Goal: Entertainment & Leisure: Browse casually

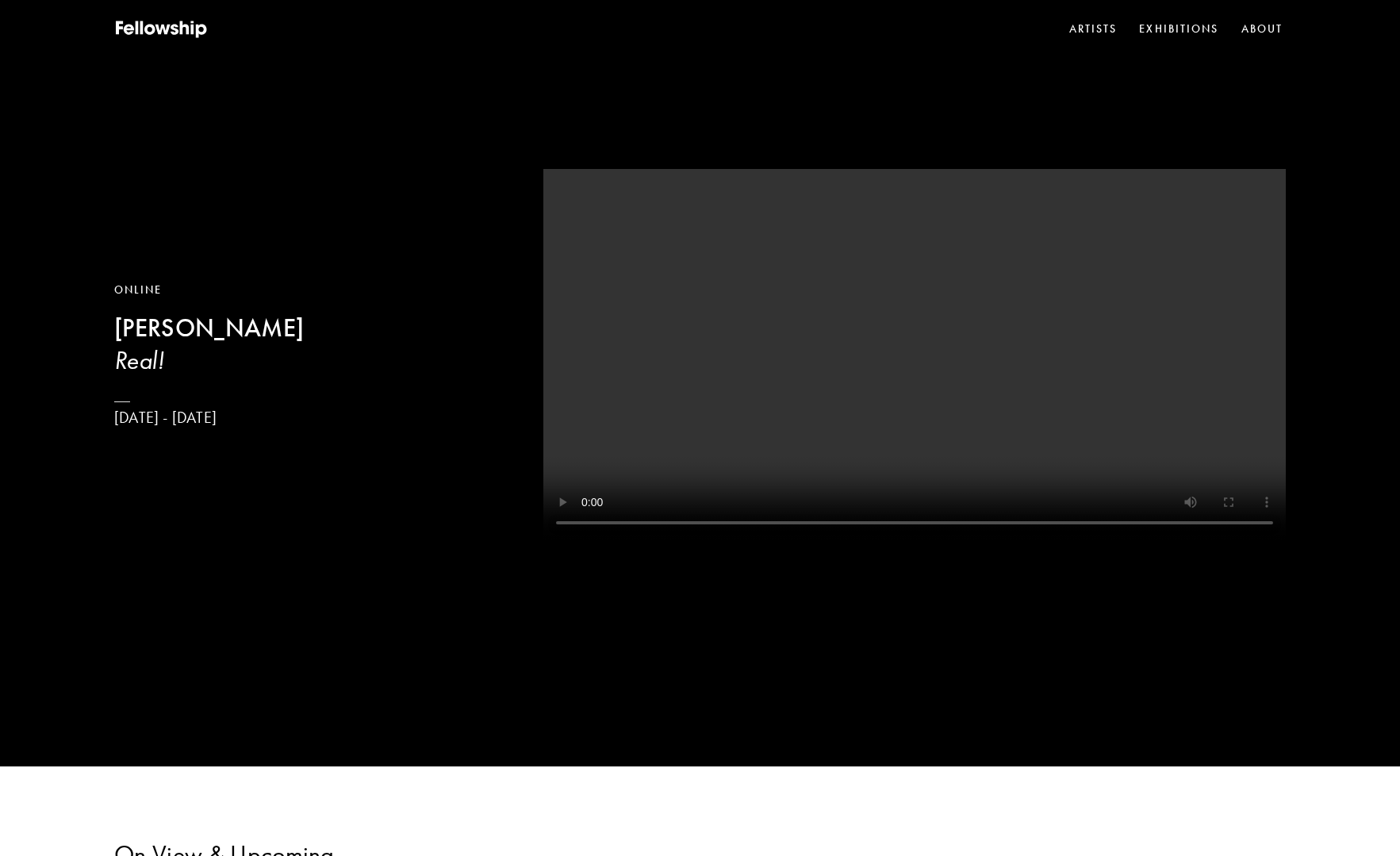
scroll to position [159, 0]
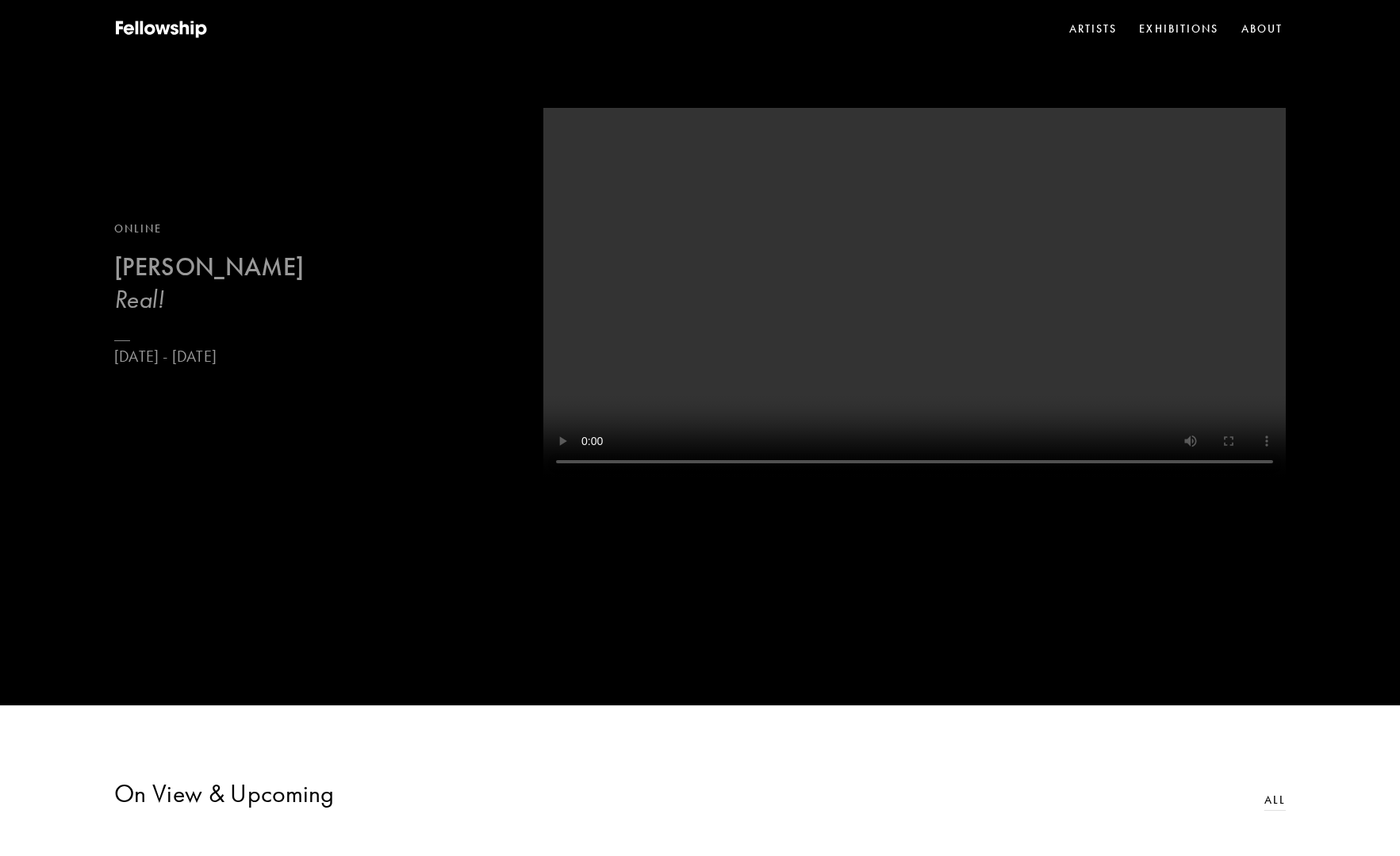
click at [179, 271] on b "[PERSON_NAME]" at bounding box center [208, 267] width 189 height 31
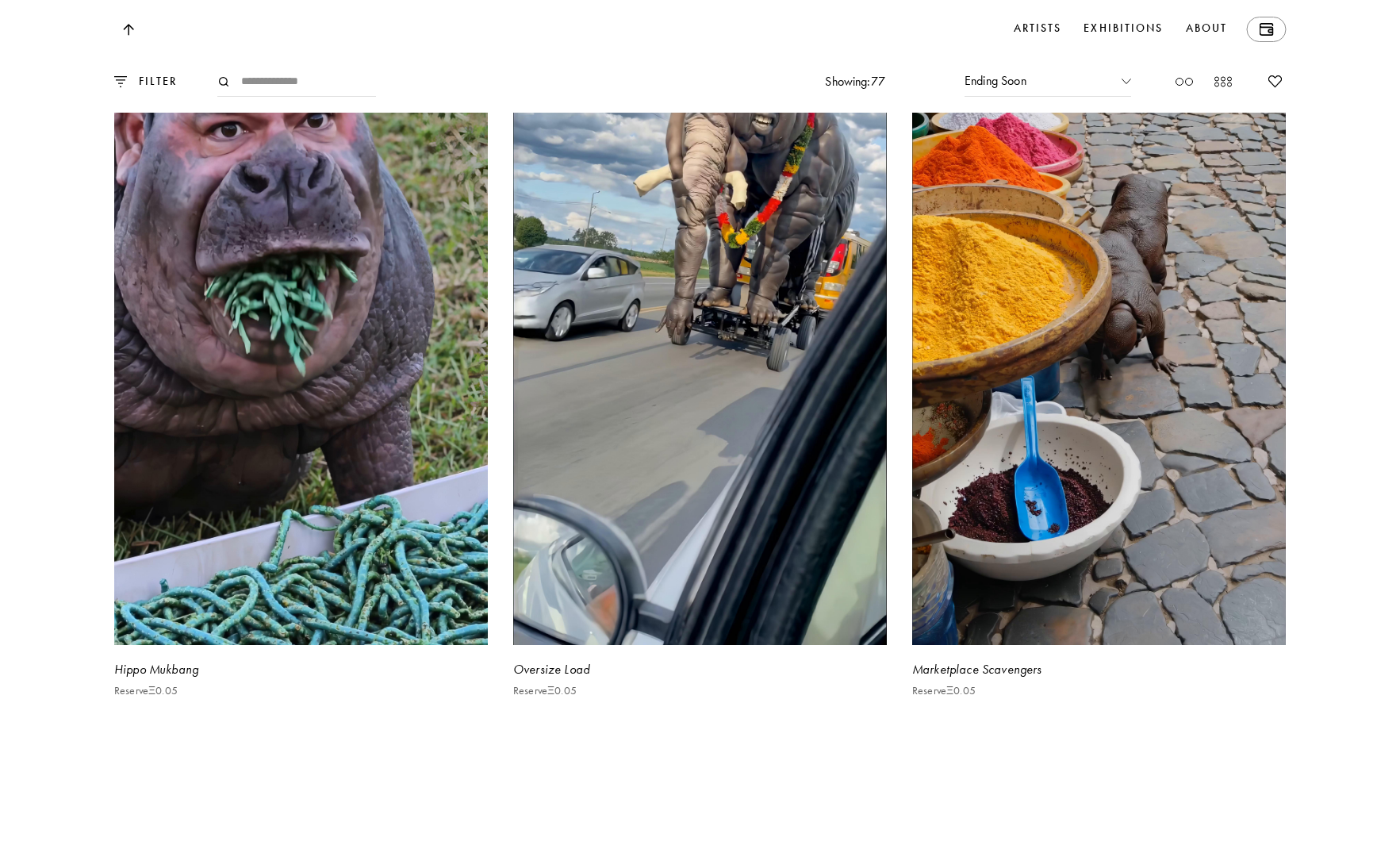
scroll to position [3175, 0]
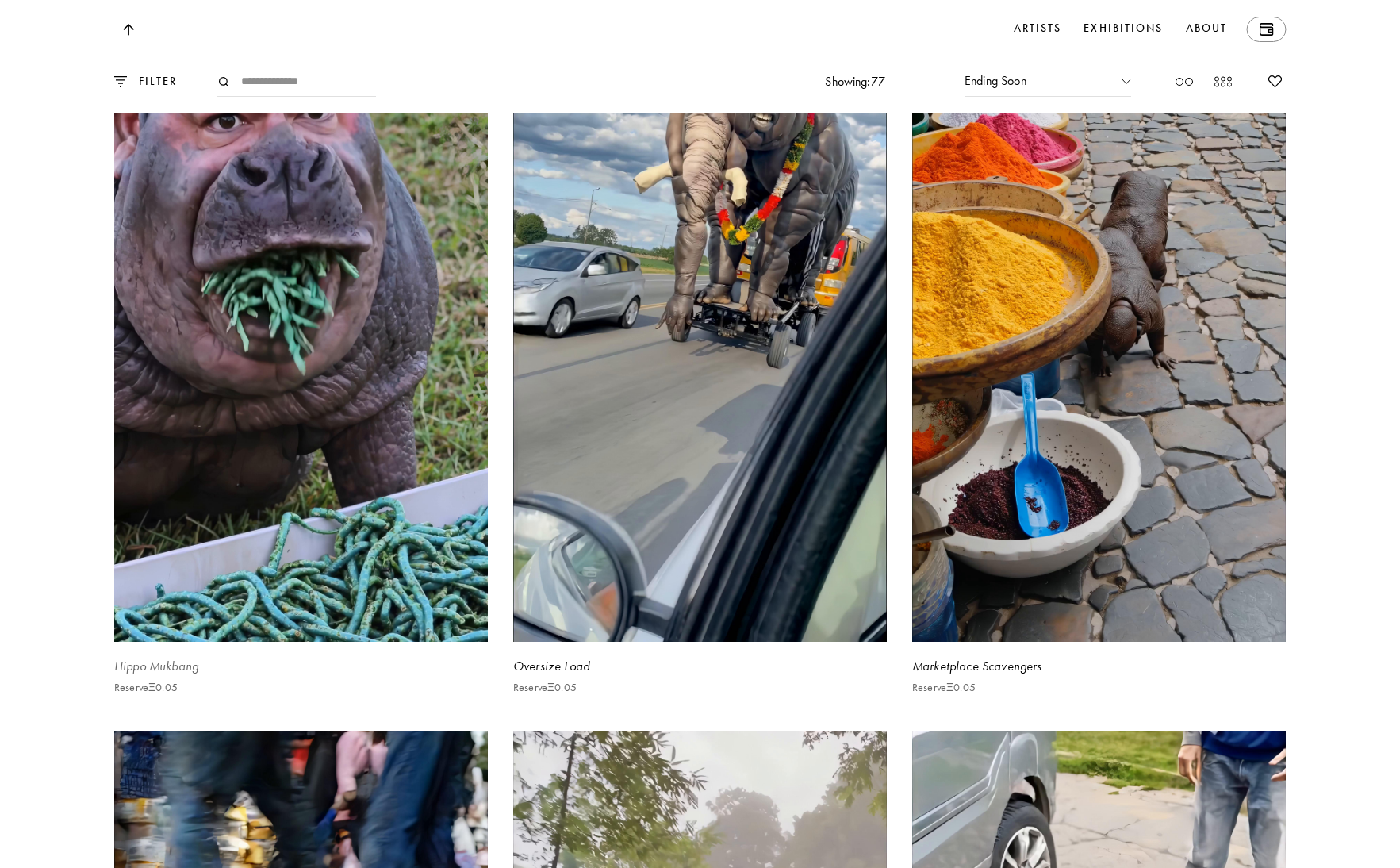
click at [332, 336] on video at bounding box center [301, 309] width 385 height 684
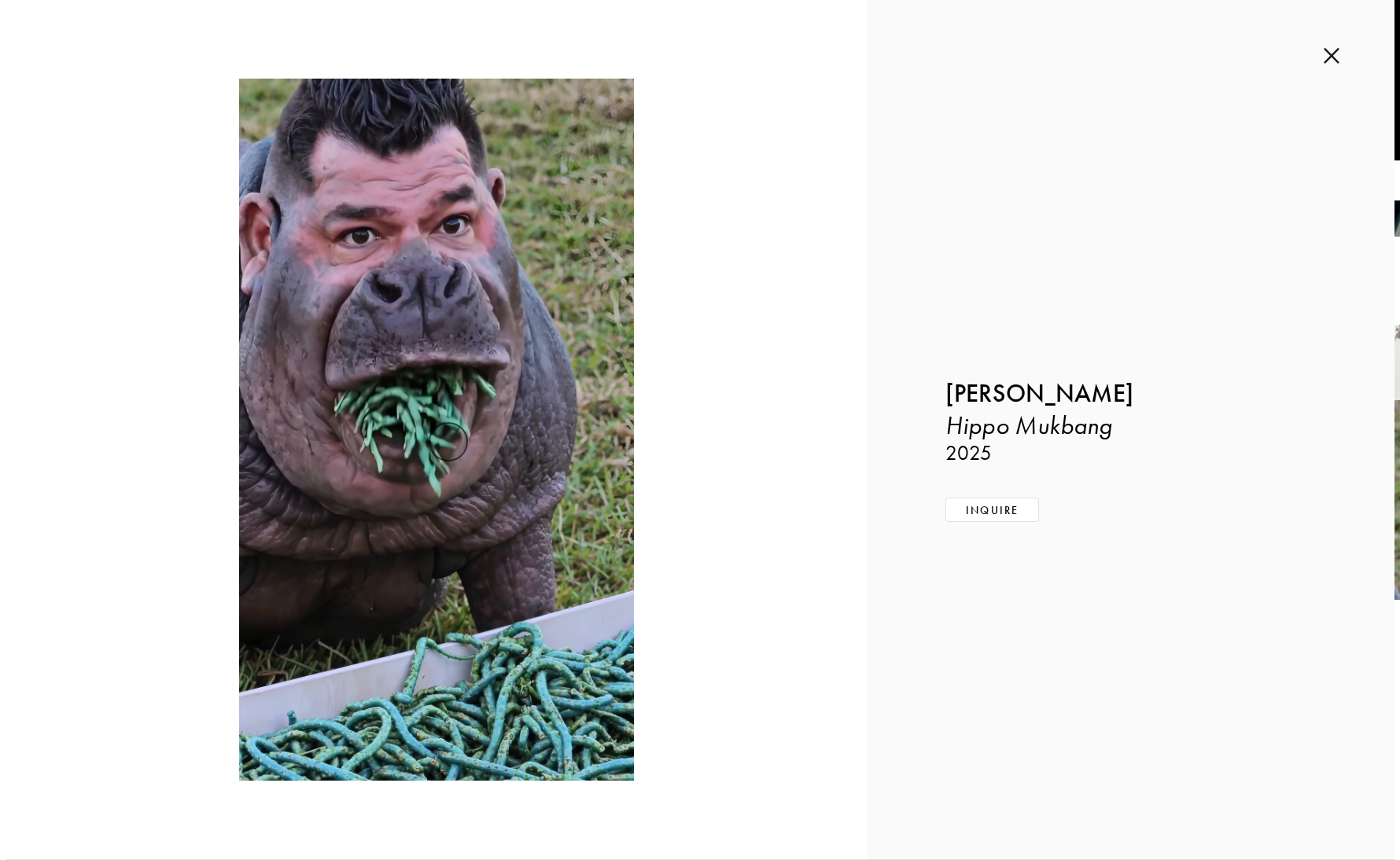
scroll to position [3152, 0]
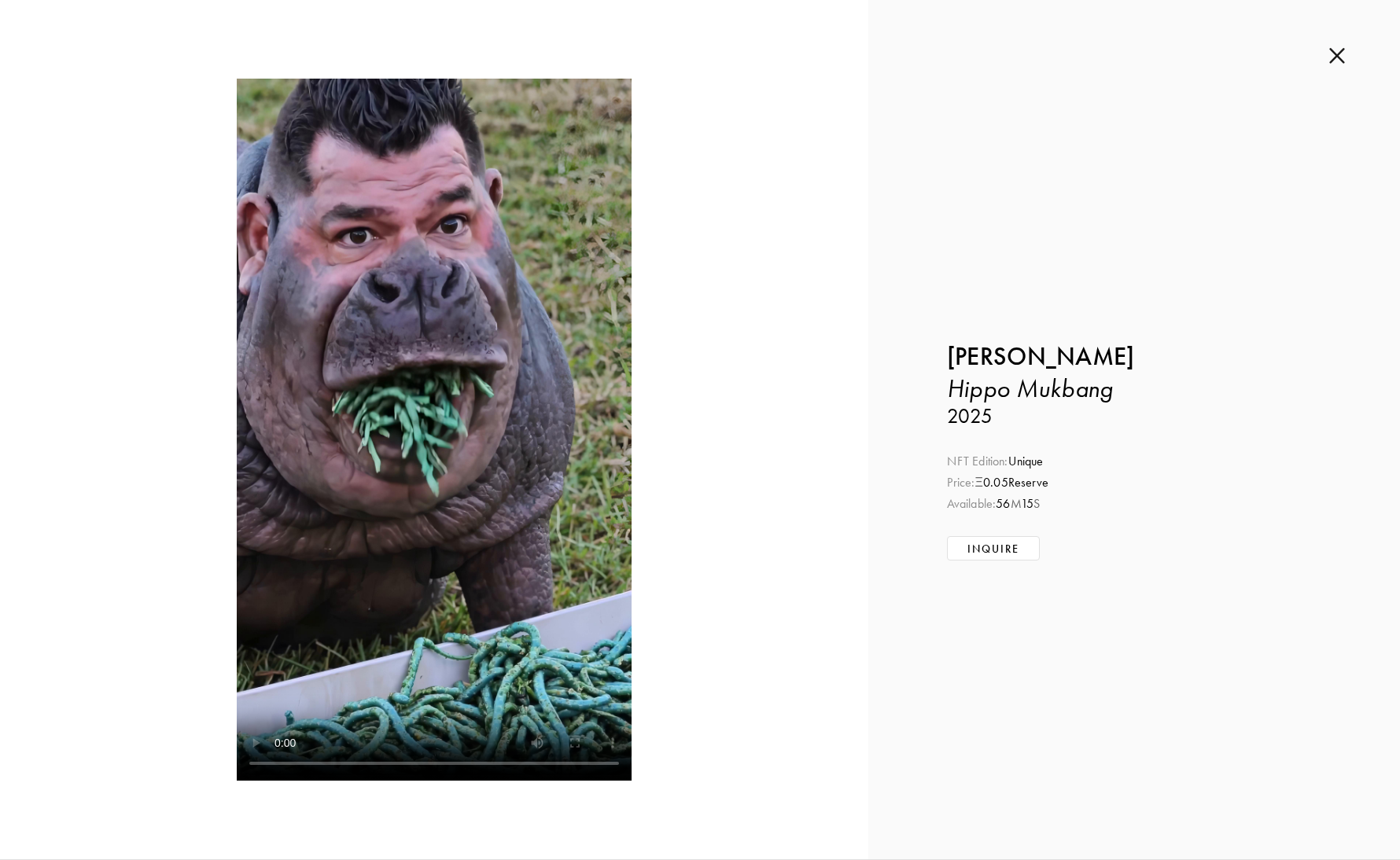
click at [1338, 57] on img at bounding box center [1338, 56] width 16 height 17
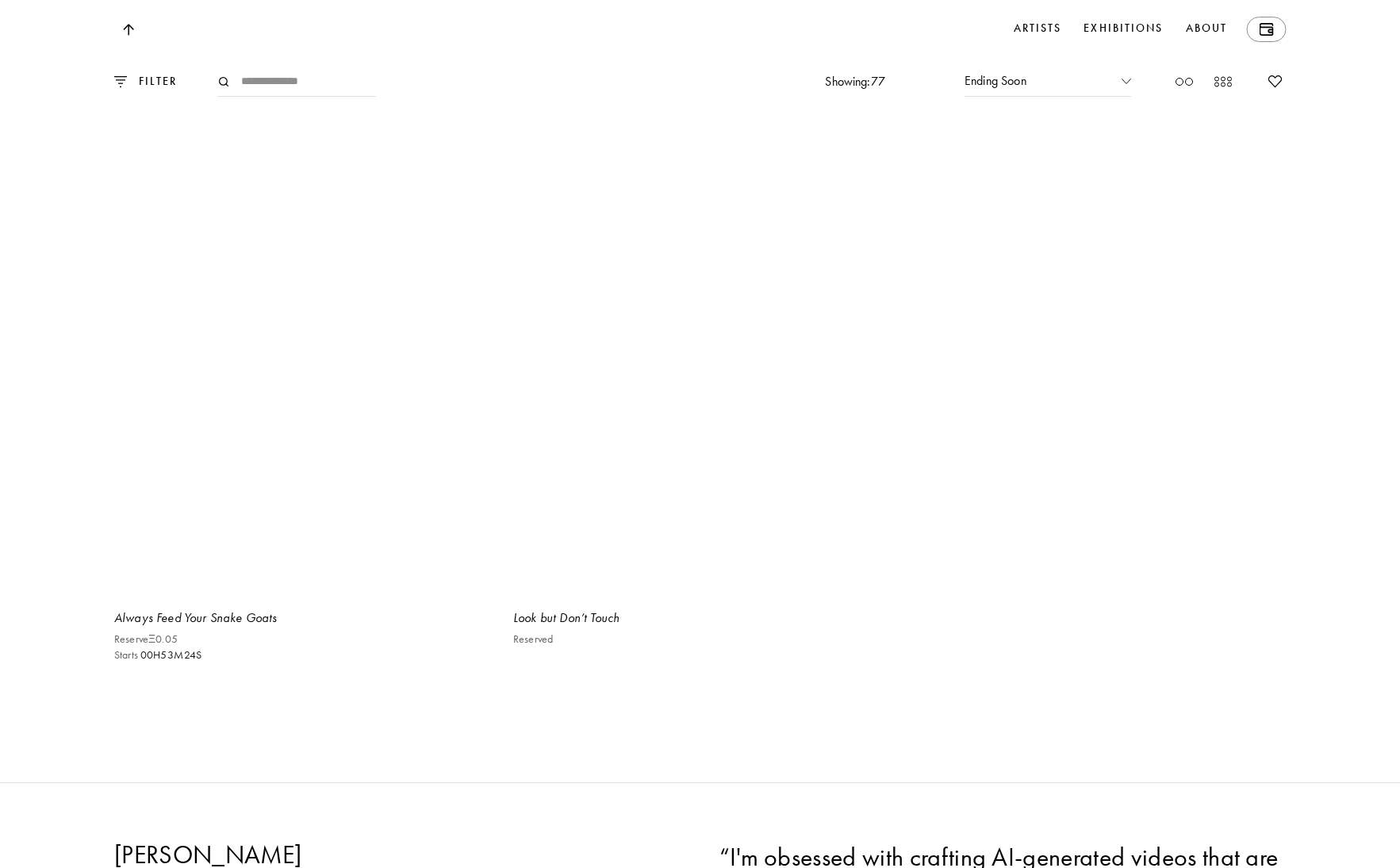
scroll to position [22306, 0]
